Goal: Task Accomplishment & Management: Manage account settings

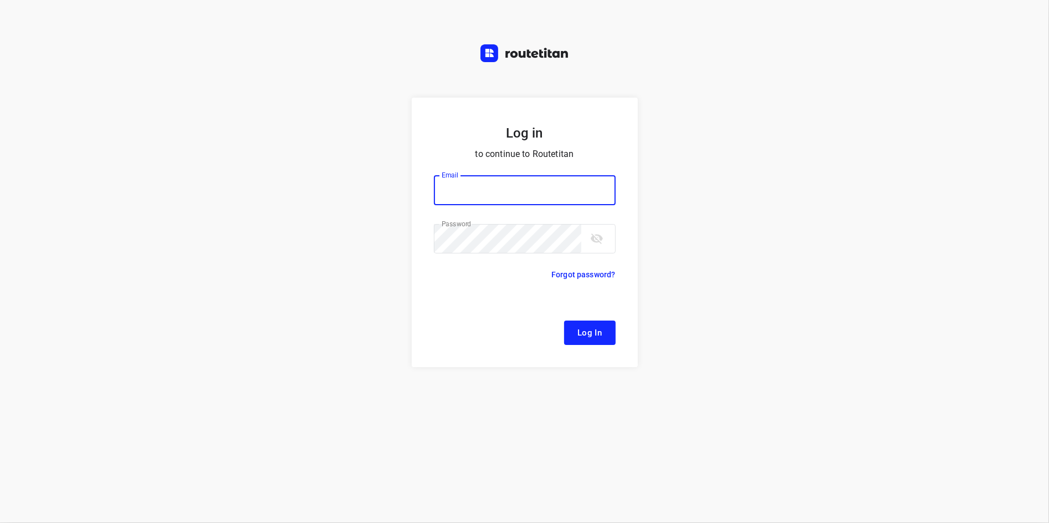
type input "[EMAIL_ADDRESS][DOMAIN_NAME]"
click at [588, 322] on button "Log In" at bounding box center [590, 332] width 52 height 24
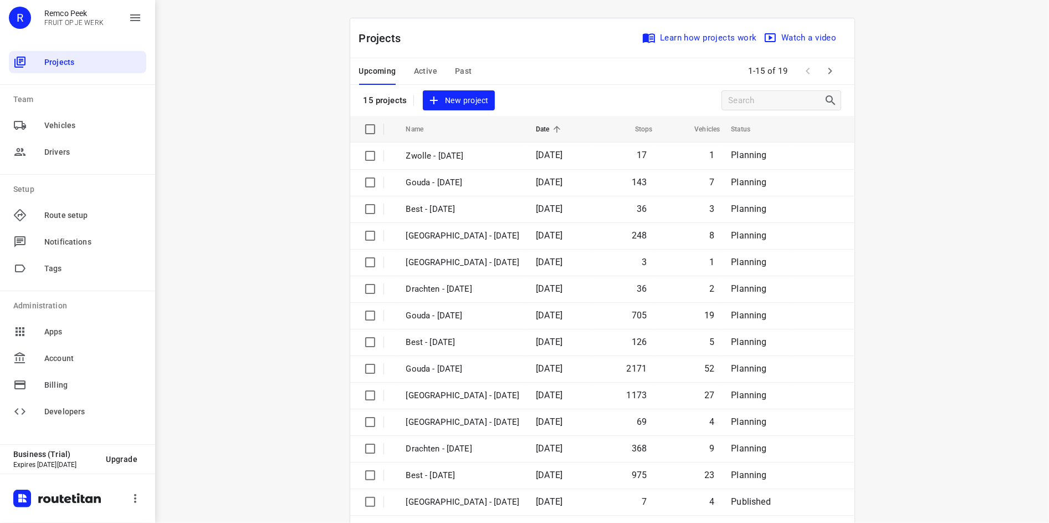
click at [461, 68] on span "Past" at bounding box center [463, 71] width 17 height 14
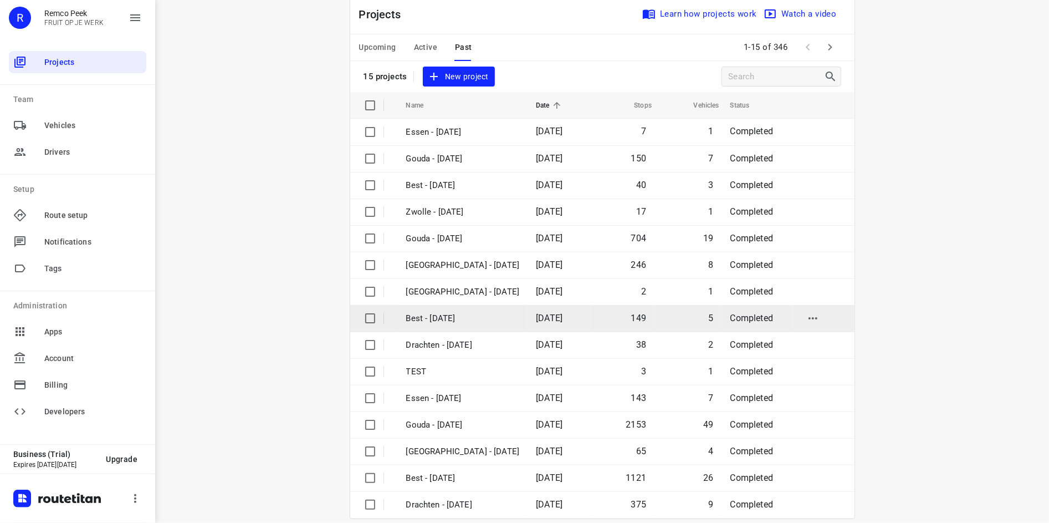
scroll to position [37, 0]
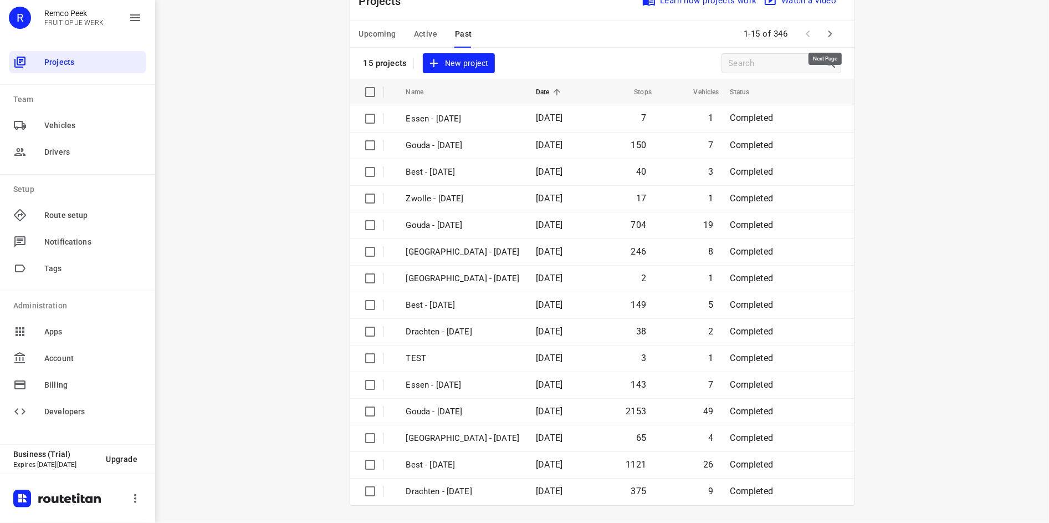
click at [828, 32] on icon "button" at bounding box center [830, 33] width 4 height 7
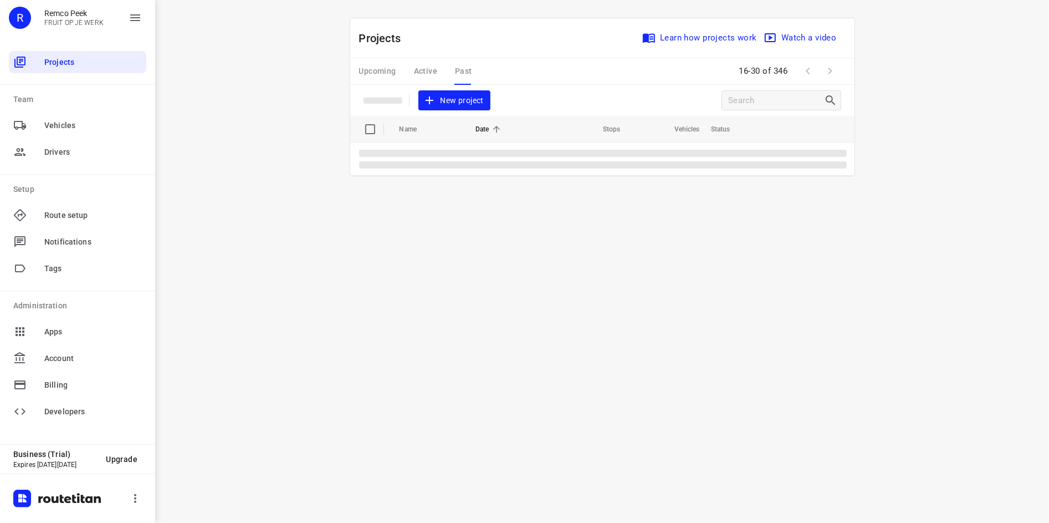
scroll to position [0, 0]
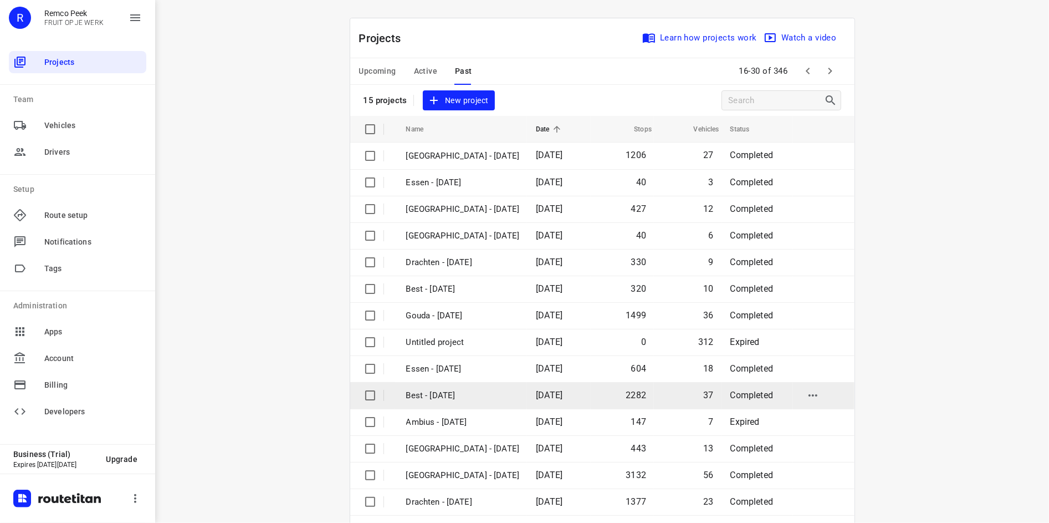
click at [456, 395] on p "Best - [DATE]" at bounding box center [463, 395] width 114 height 13
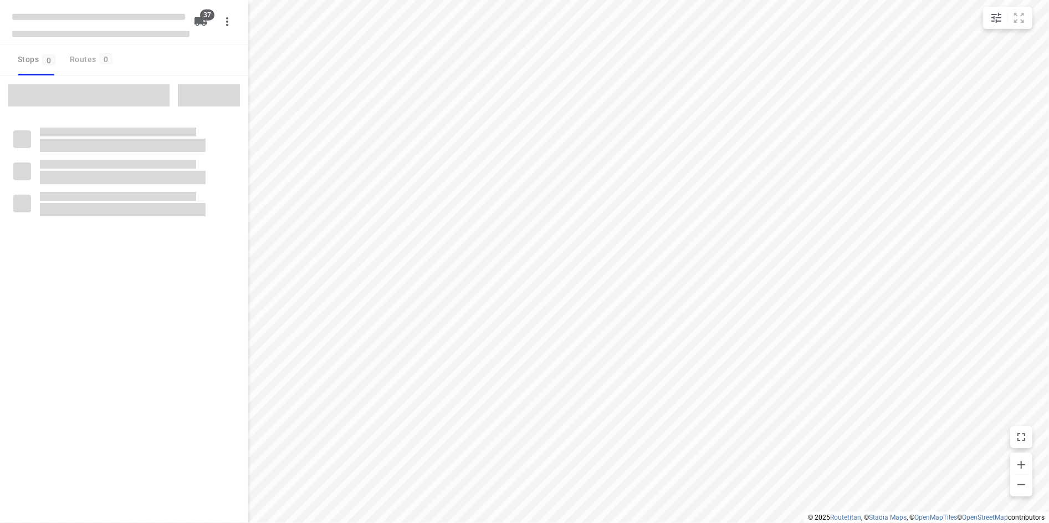
checkbox input "true"
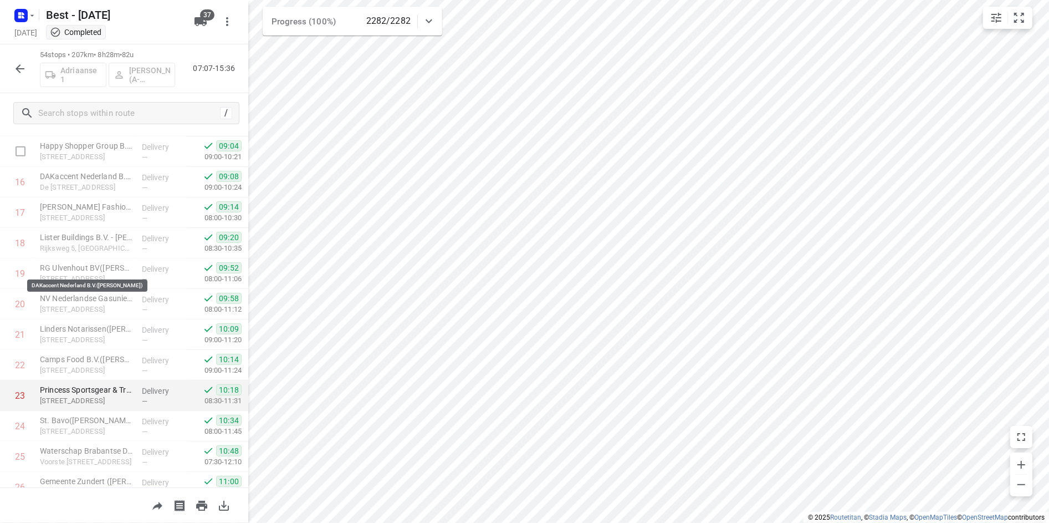
scroll to position [387, 0]
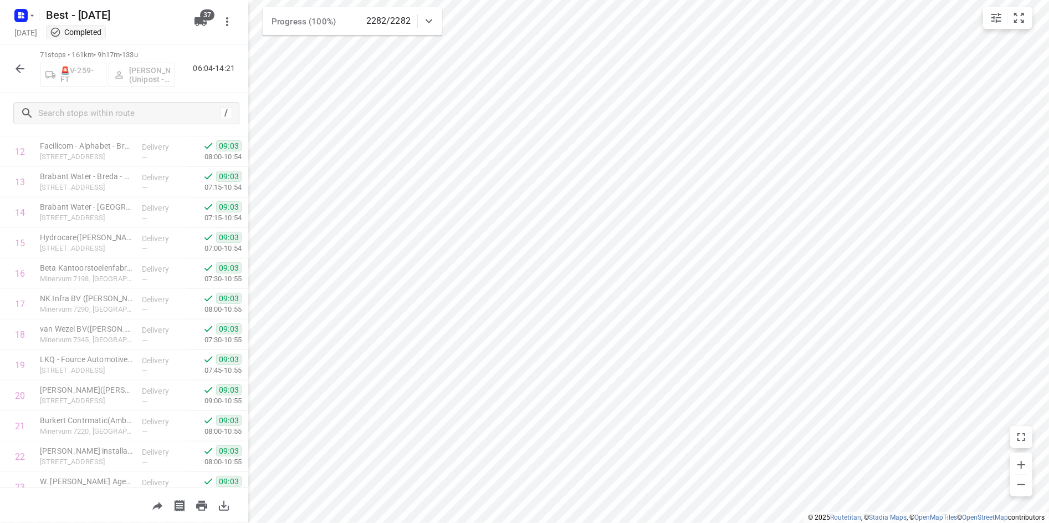
click at [782, 522] on html "i © 2025 Routetitan , © Stadia Maps , © OpenMapTiles © OpenStreetMap contributo…" at bounding box center [524, 261] width 1049 height 523
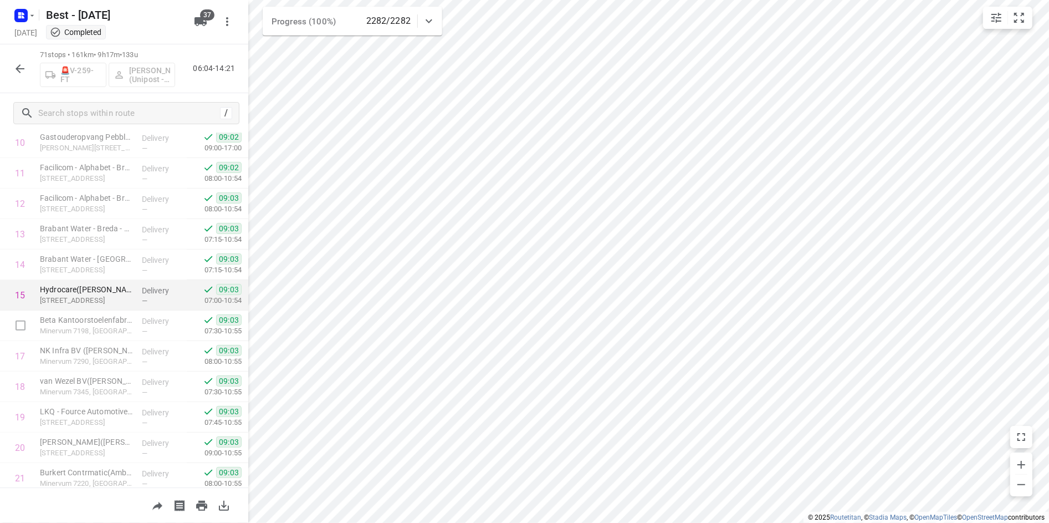
scroll to position [166, 0]
